Goal: Information Seeking & Learning: Learn about a topic

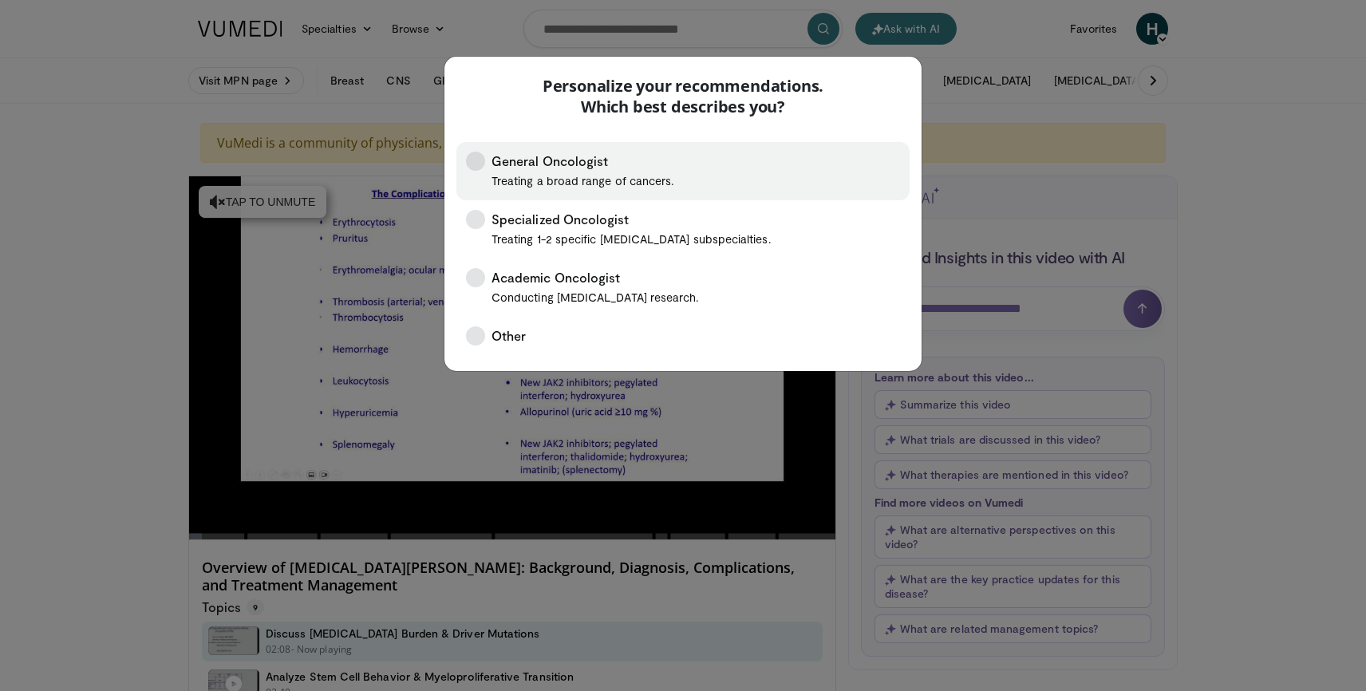
click at [612, 164] on span "General Oncologist Treating a broad range of cancers." at bounding box center [582, 171] width 182 height 39
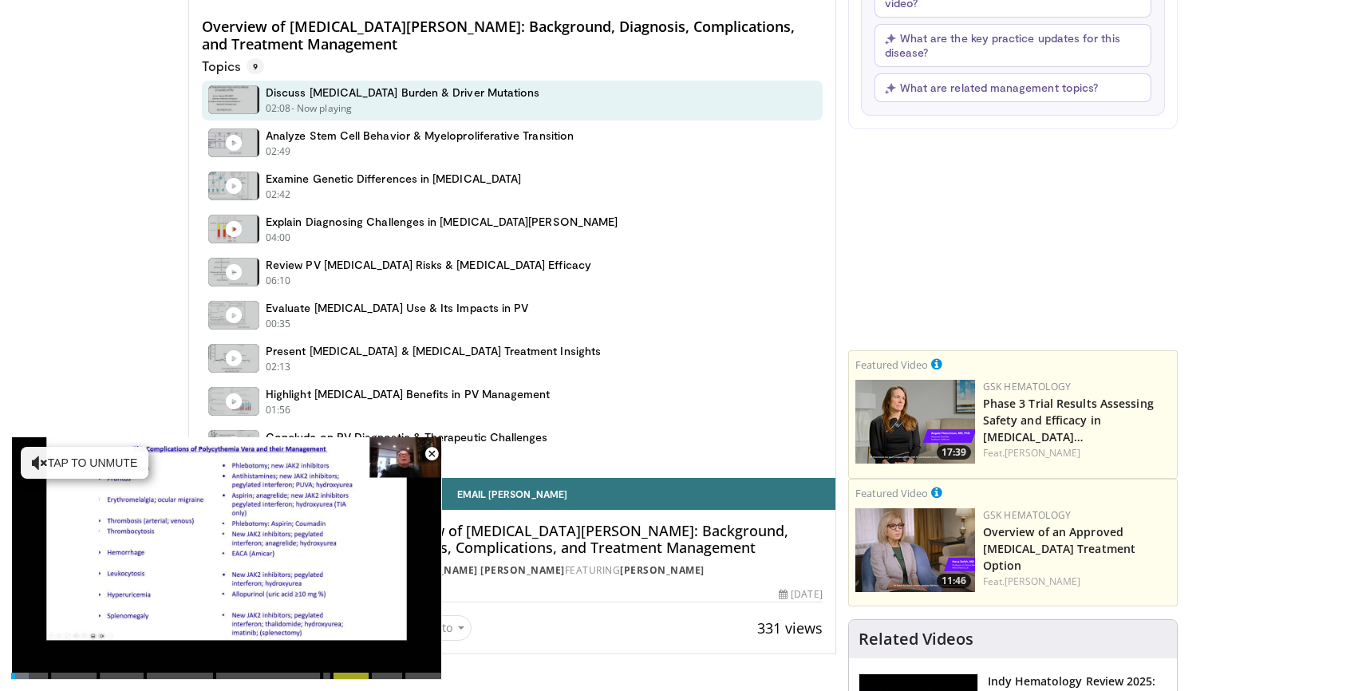
scroll to position [555, 0]
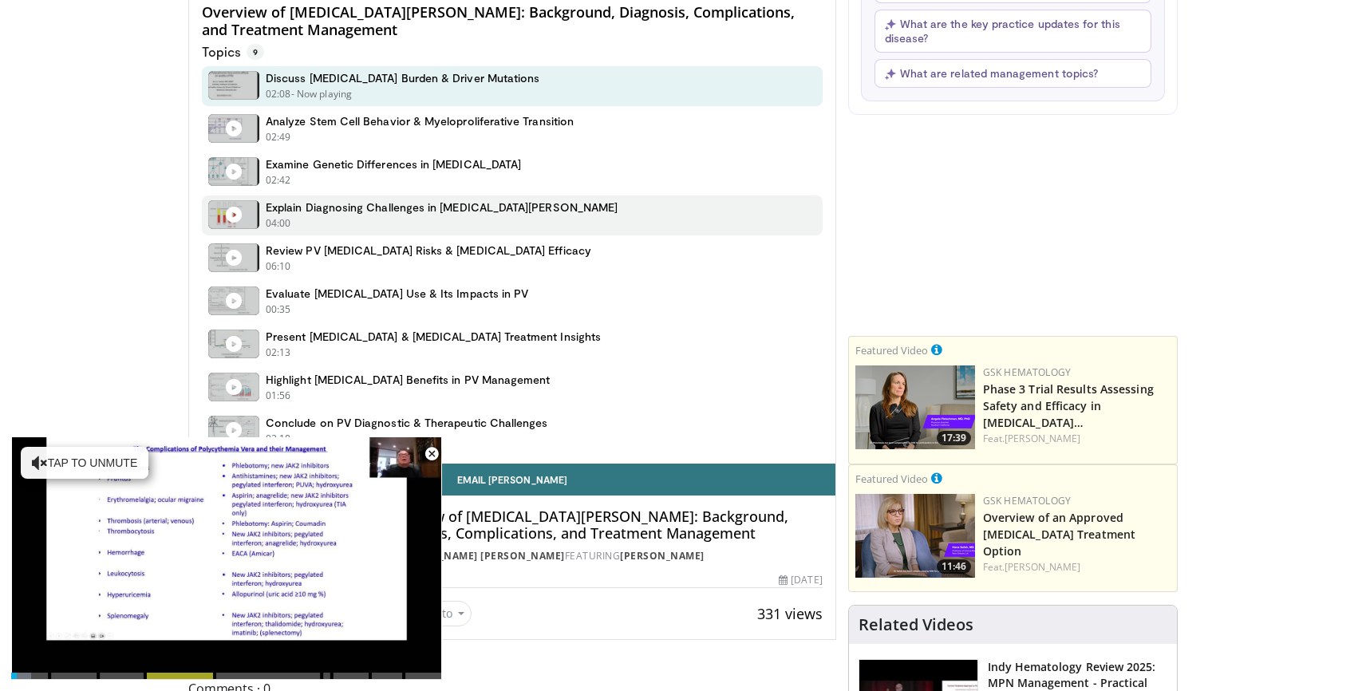
click at [471, 212] on h4 "Explain Diagnosing Challenges in [MEDICAL_DATA][PERSON_NAME]" at bounding box center [442, 207] width 352 height 14
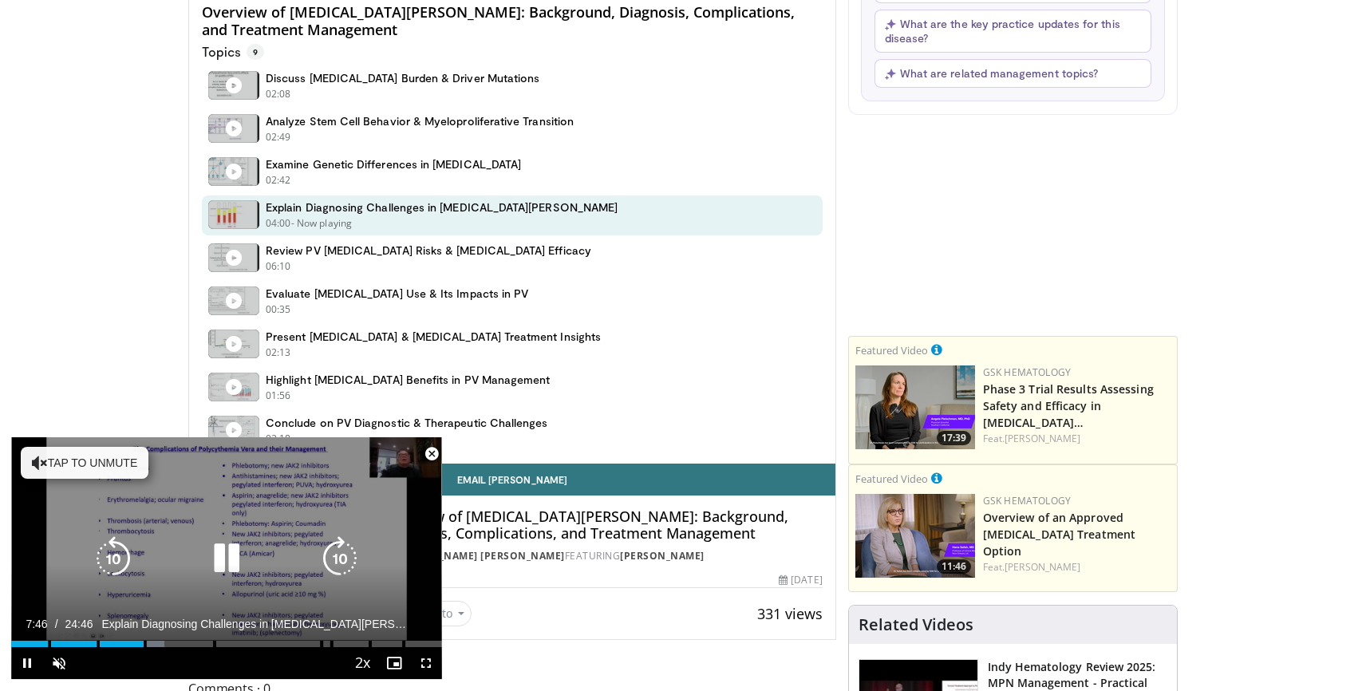
click at [99, 463] on button "Tap to unmute" at bounding box center [85, 463] width 128 height 32
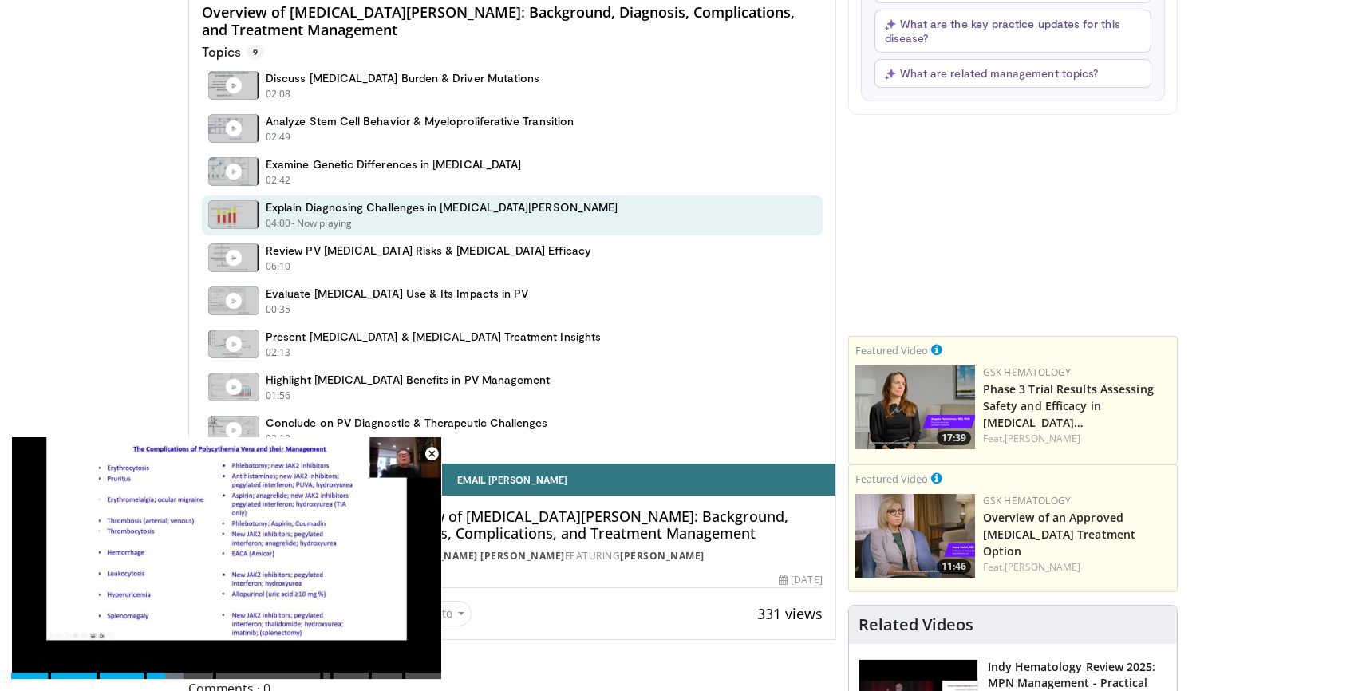
click at [432, 454] on span "Video Player" at bounding box center [432, 454] width 32 height 32
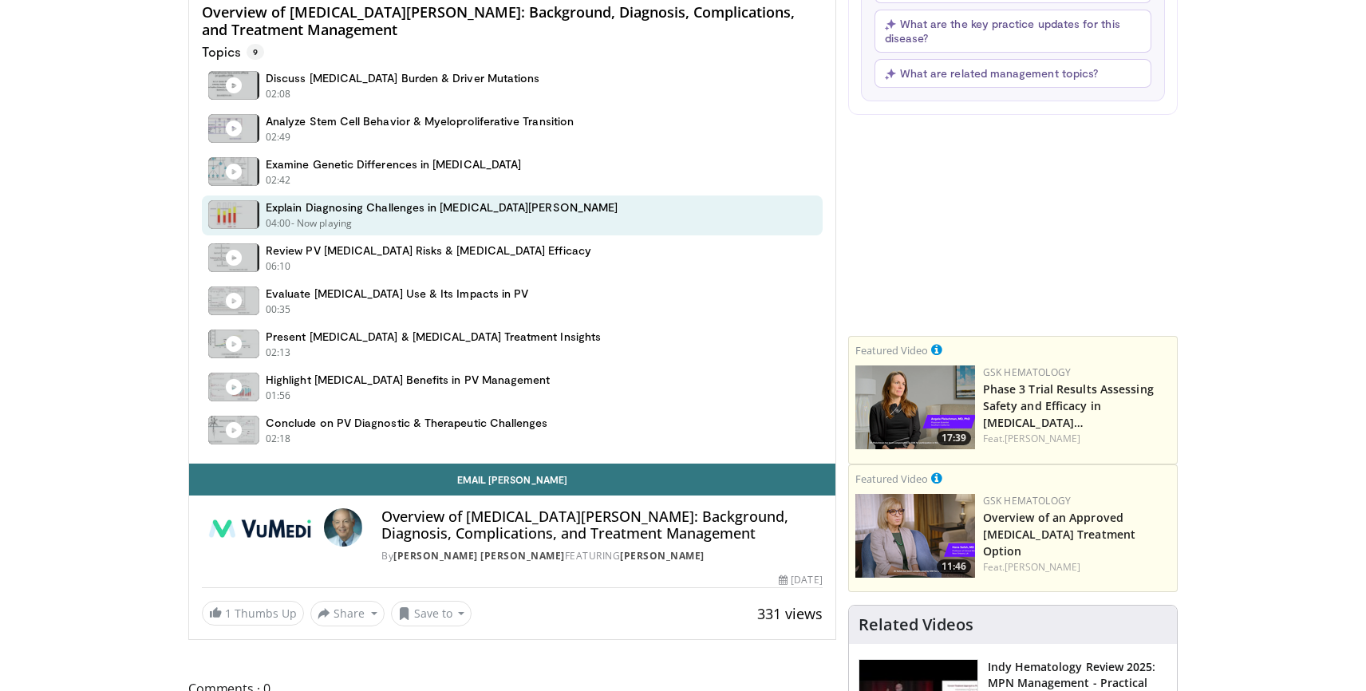
scroll to position [191, 0]
